Goal: Task Accomplishment & Management: Use online tool/utility

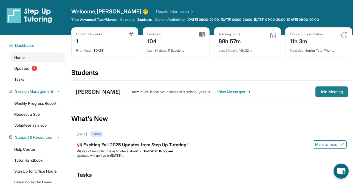
click at [321, 92] on span "Join Meeting" at bounding box center [332, 91] width 24 height 3
